Goal: Check status: Check status

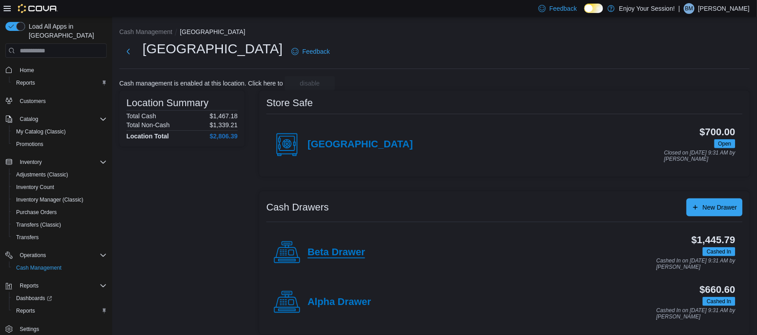
click at [341, 247] on h4 "Beta Drawer" at bounding box center [336, 253] width 57 height 12
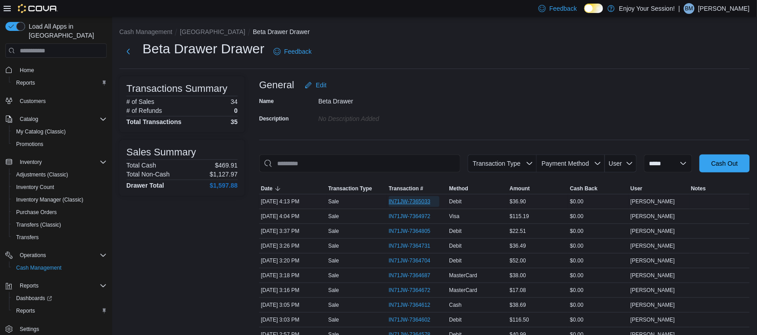
click at [413, 200] on span "IN71JW-7365033" at bounding box center [410, 201] width 42 height 7
click at [419, 212] on span "IN71JW-7364972" at bounding box center [414, 216] width 51 height 11
click at [185, 30] on button "[GEOGRAPHIC_DATA]" at bounding box center [212, 31] width 65 height 7
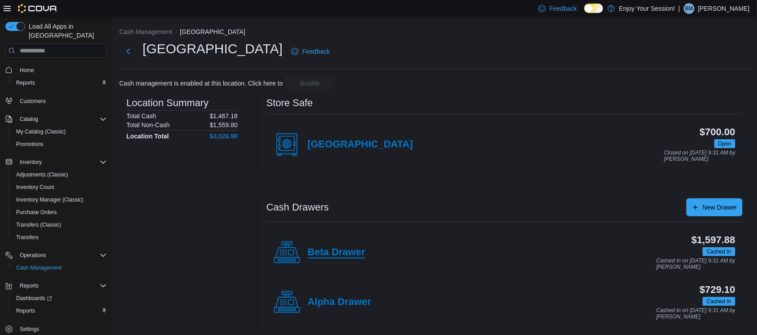
click at [339, 255] on h4 "Beta Drawer" at bounding box center [336, 253] width 57 height 12
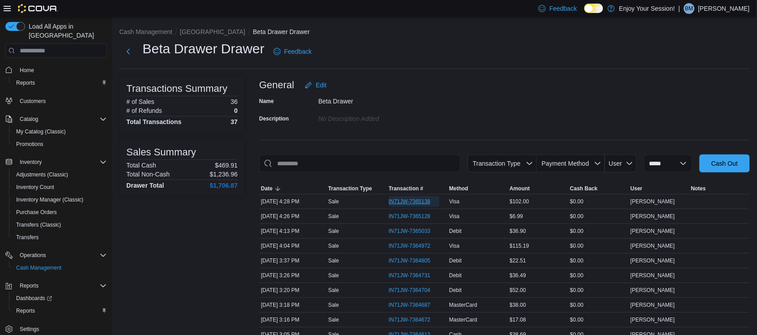
click at [413, 200] on span "IN71JW-7365138" at bounding box center [410, 201] width 42 height 7
click at [195, 32] on button "[GEOGRAPHIC_DATA]" at bounding box center [212, 31] width 65 height 7
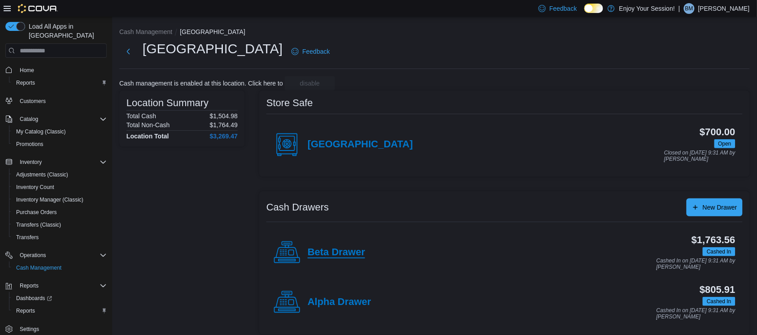
click at [319, 258] on h4 "Beta Drawer" at bounding box center [336, 253] width 57 height 12
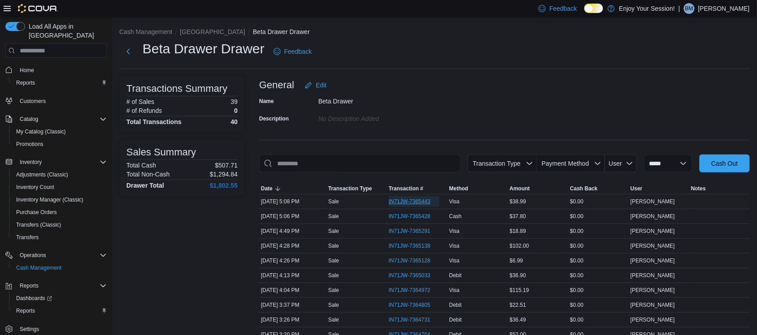
click at [400, 197] on span "IN71JW-7365443" at bounding box center [414, 201] width 51 height 11
click at [189, 33] on button "[GEOGRAPHIC_DATA]" at bounding box center [212, 31] width 65 height 7
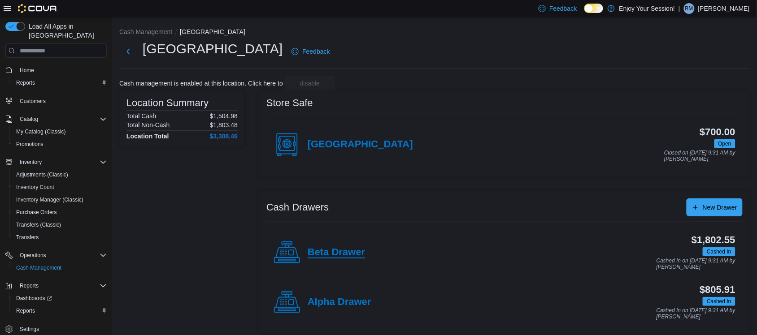
click at [328, 249] on h4 "Beta Drawer" at bounding box center [336, 253] width 57 height 12
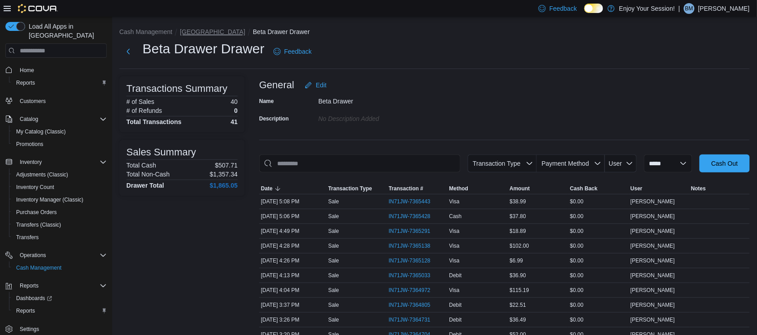
click at [187, 33] on button "[GEOGRAPHIC_DATA]" at bounding box center [212, 31] width 65 height 7
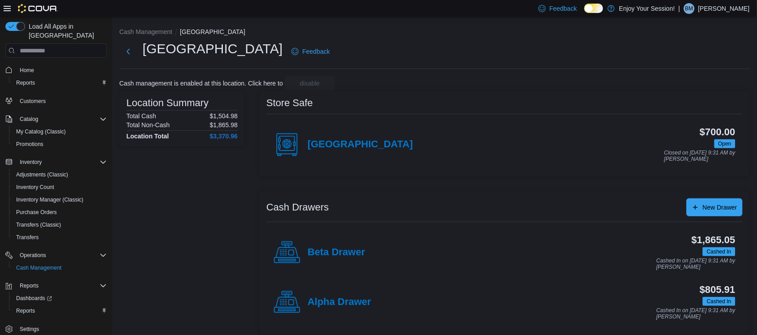
click at [328, 248] on h4 "Beta Drawer" at bounding box center [336, 253] width 57 height 12
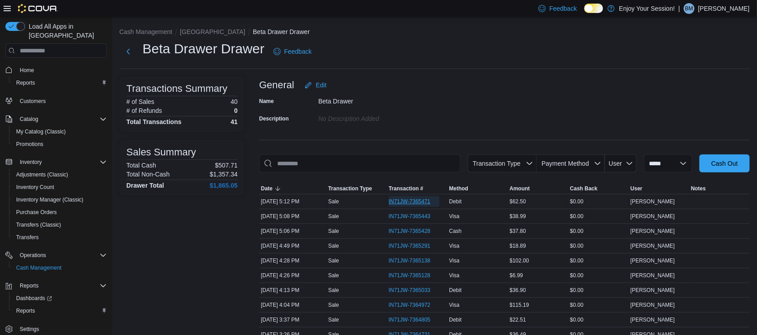
click at [409, 200] on span "IN71JW-7365471" at bounding box center [410, 201] width 42 height 7
click at [182, 33] on button "[GEOGRAPHIC_DATA]" at bounding box center [212, 31] width 65 height 7
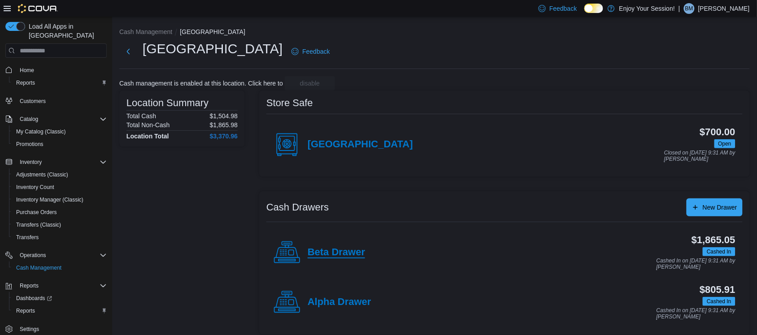
click at [331, 250] on h4 "Beta Drawer" at bounding box center [336, 253] width 57 height 12
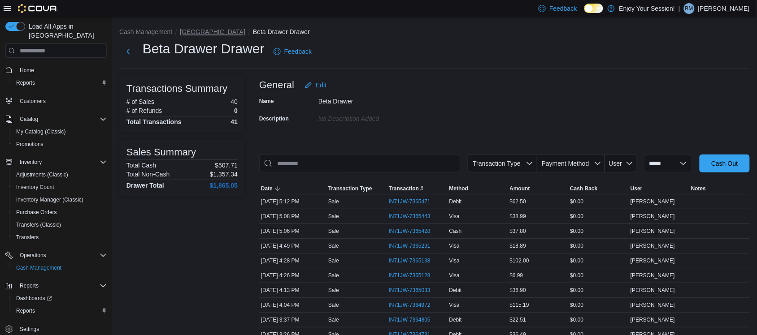
click at [191, 31] on button "[GEOGRAPHIC_DATA]" at bounding box center [212, 31] width 65 height 7
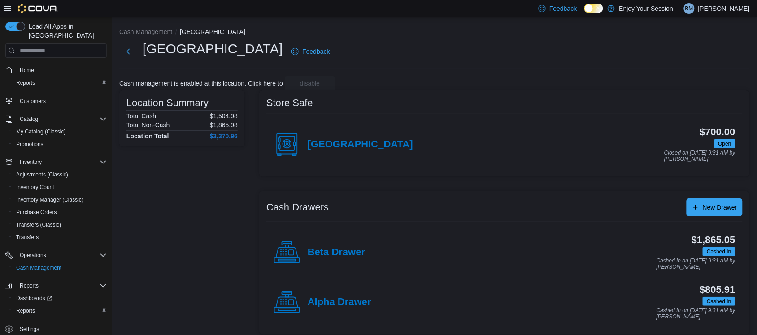
click at [339, 259] on div "Beta Drawer" at bounding box center [319, 252] width 91 height 27
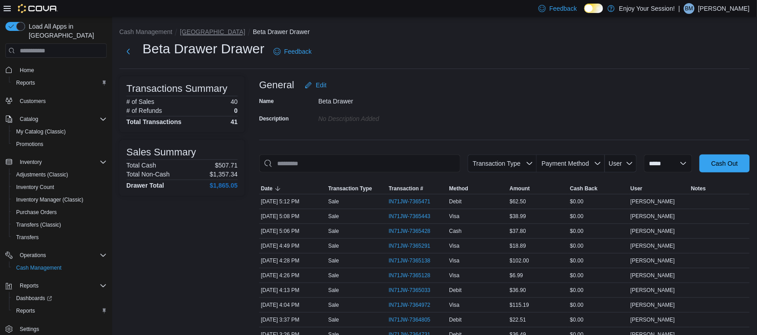
click at [195, 29] on button "[GEOGRAPHIC_DATA]" at bounding box center [212, 31] width 65 height 7
